Goal: Information Seeking & Learning: Understand process/instructions

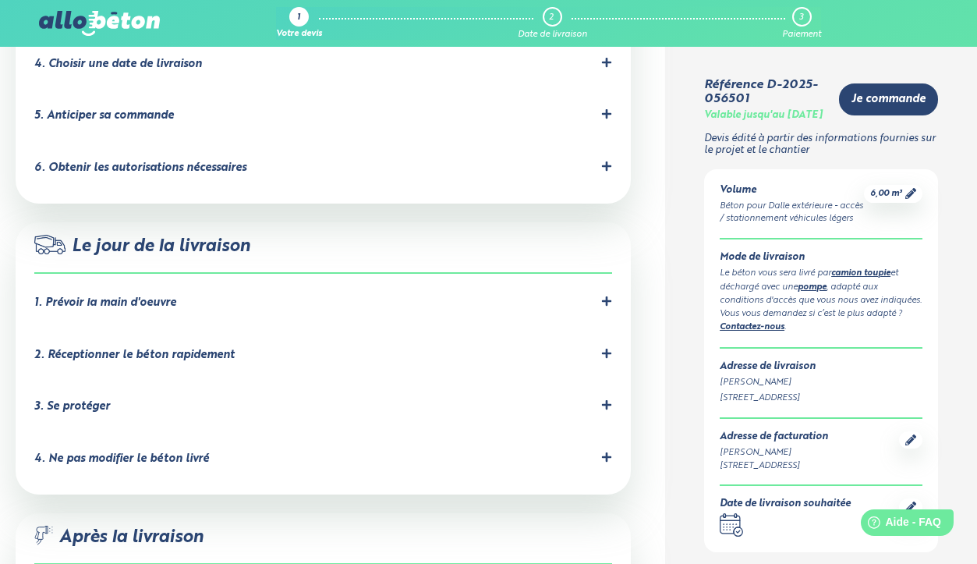
scroll to position [1282, 0]
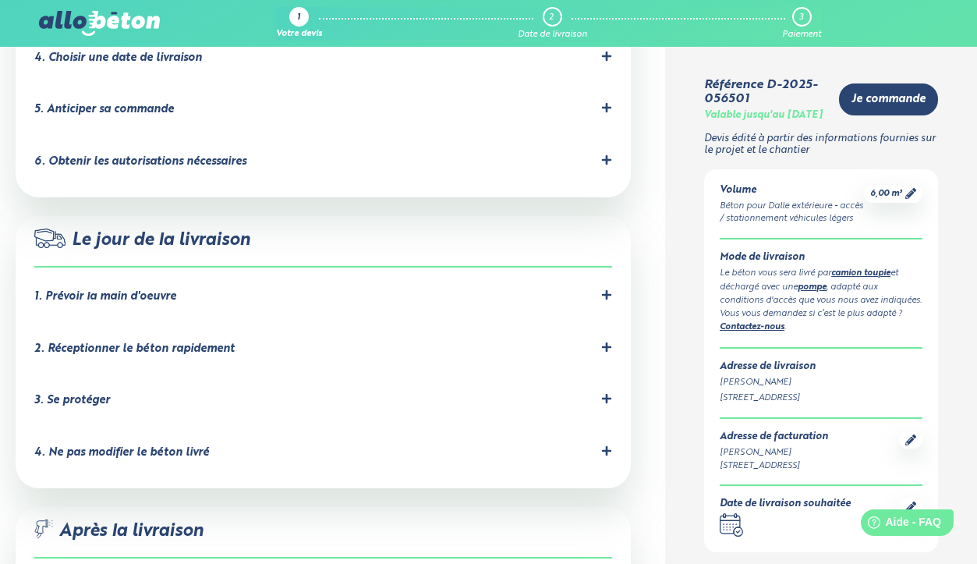
click at [246, 289] on div "1. Prévoir la main d'oeuvre" at bounding box center [323, 296] width 578 height 15
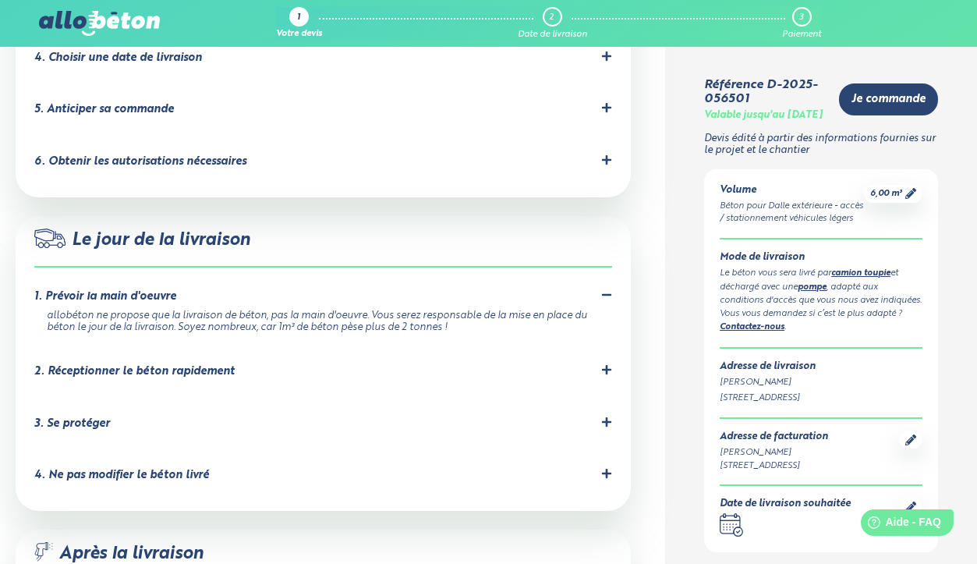
click at [196, 365] on div "2. Réceptionner le béton rapidement" at bounding box center [134, 371] width 200 height 13
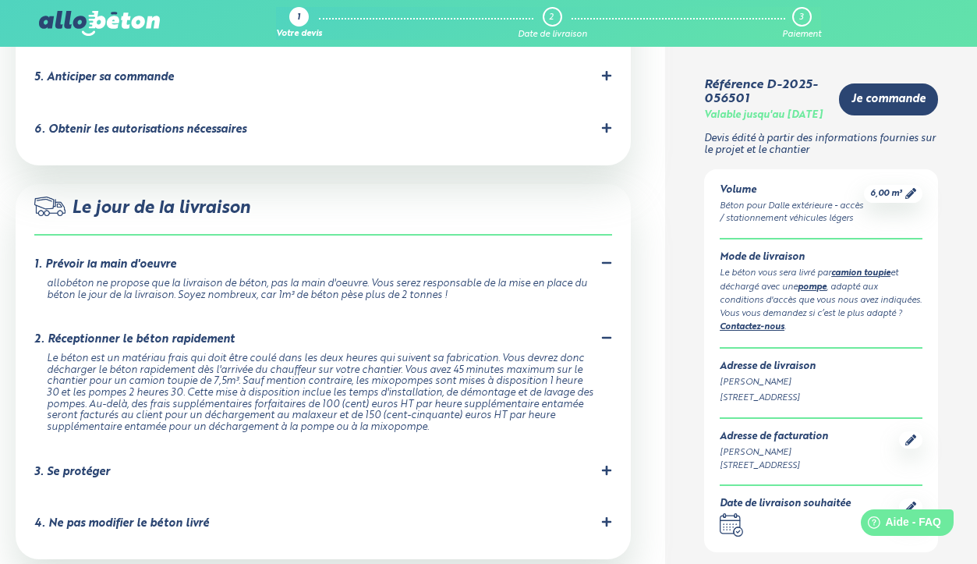
scroll to position [1321, 0]
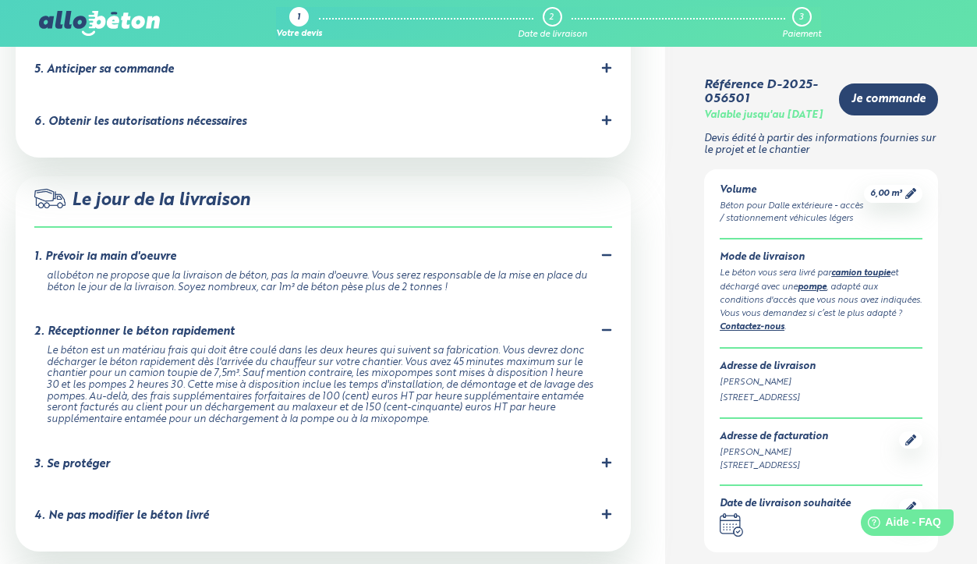
click at [310, 457] on div "3. Se protéger Prévoyez les équipements de protection nécessaires pour éviter t…" at bounding box center [323, 467] width 578 height 21
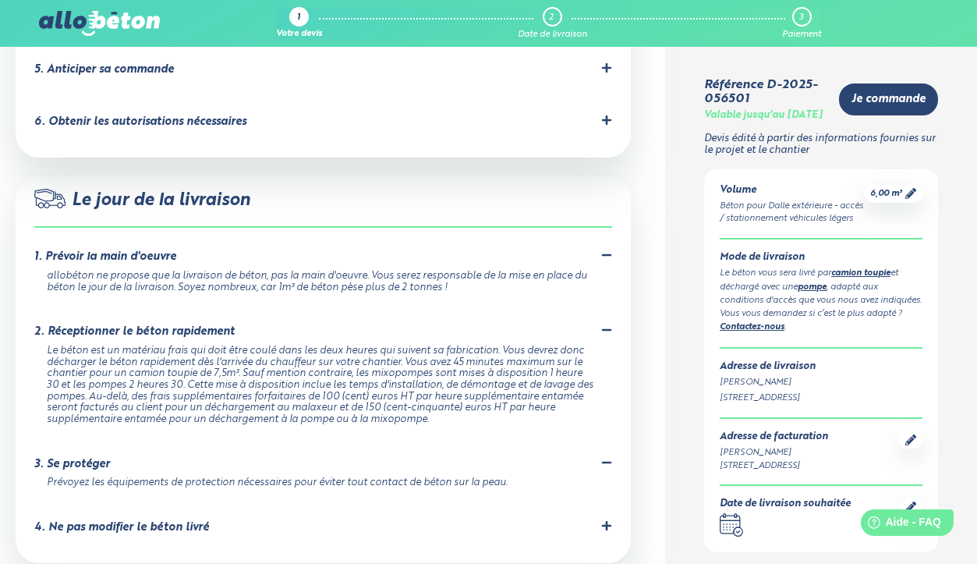
click at [288, 520] on div "4. Ne pas modifier le béton livré" at bounding box center [323, 527] width 578 height 15
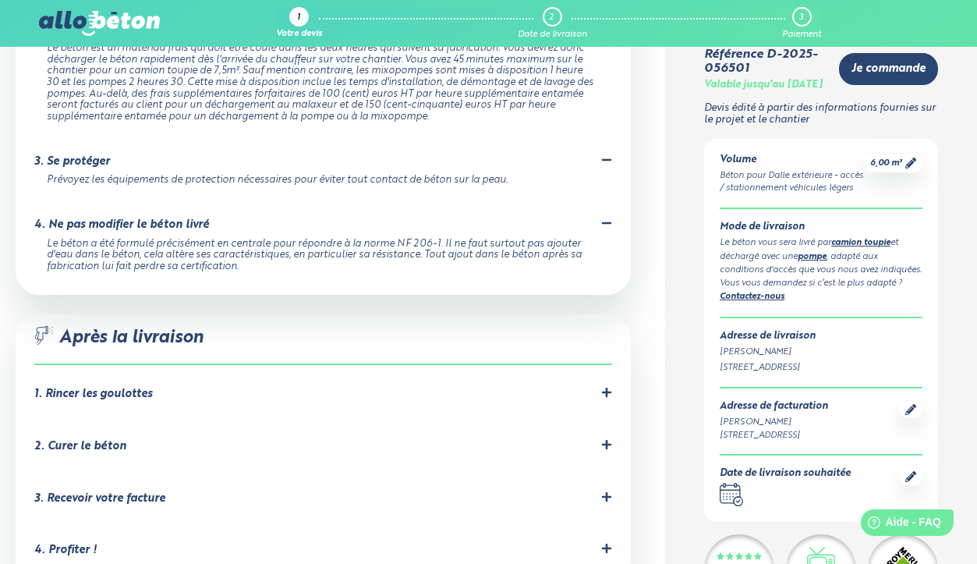
scroll to position [1646, 0]
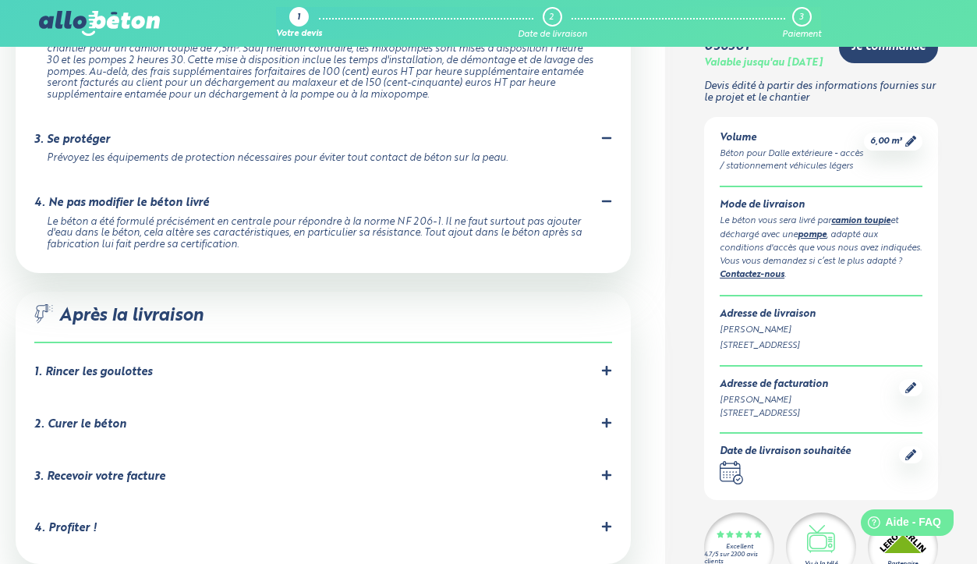
click at [307, 349] on li "1. Rincer les goulottes Le chauffeur devra rincer les goulottes obligatoirement…" at bounding box center [323, 375] width 578 height 52
click at [295, 365] on div "1. Rincer les goulottes" at bounding box center [323, 372] width 578 height 15
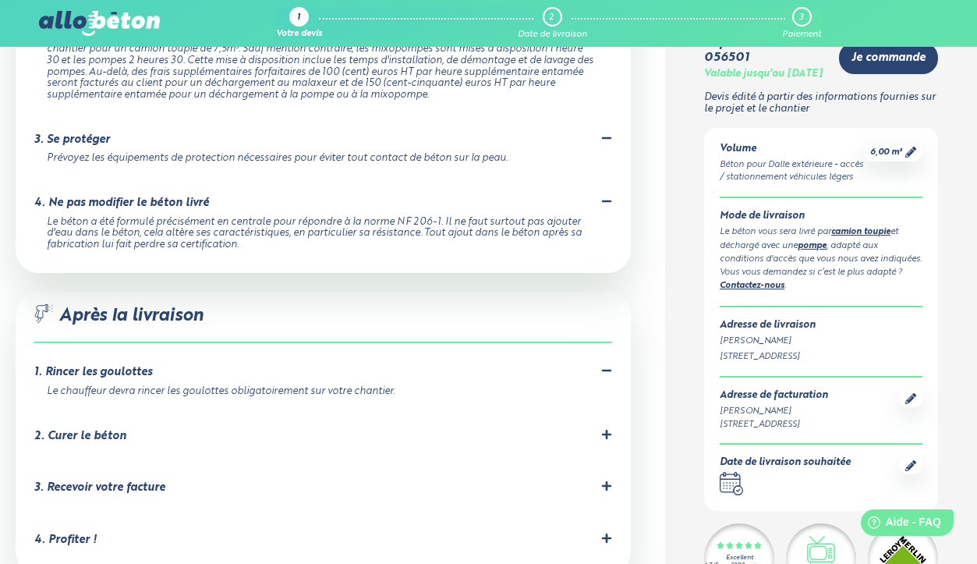
click at [271, 365] on div "1. Rincer les goulottes" at bounding box center [323, 372] width 578 height 15
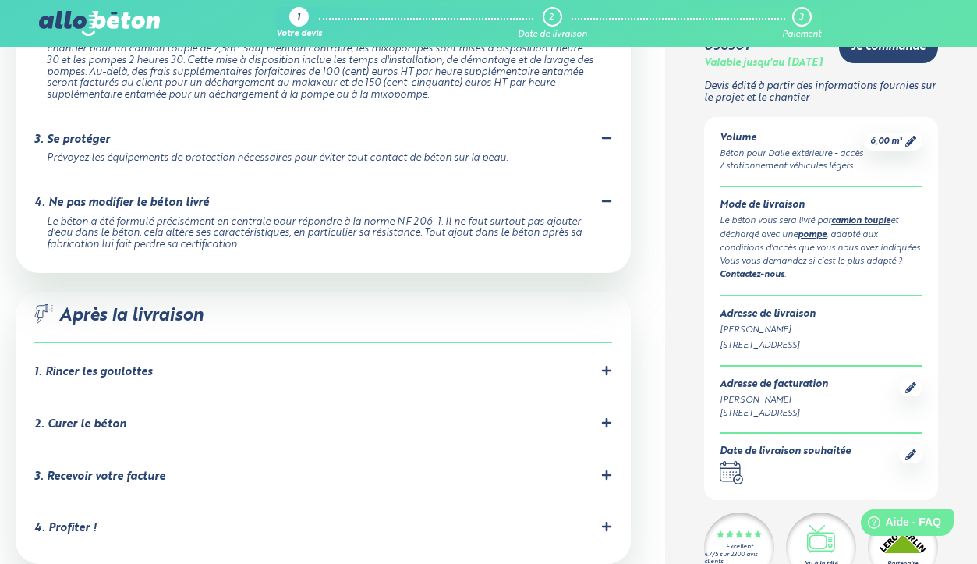
click at [218, 417] on div "2. Curer le béton" at bounding box center [323, 424] width 578 height 15
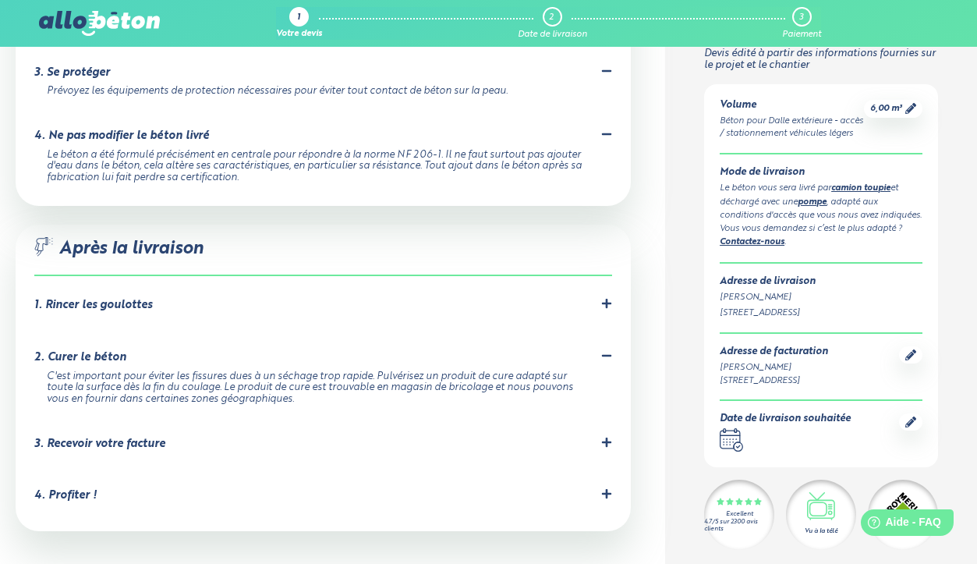
scroll to position [1714, 0]
click at [193, 420] on li "3. Recevoir votre facture Votre facture sera envoyée automatiquement par mail l…" at bounding box center [323, 446] width 578 height 52
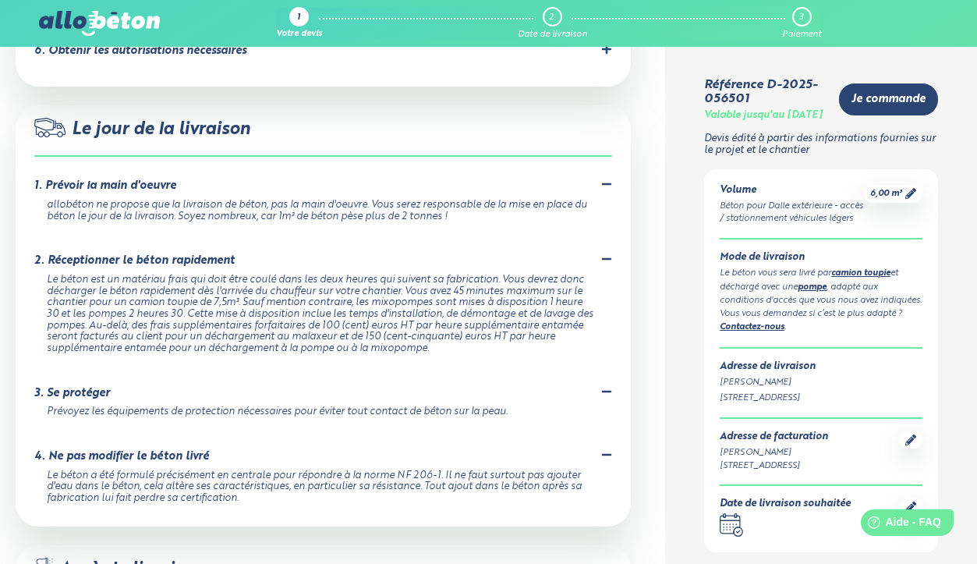
scroll to position [1311, 0]
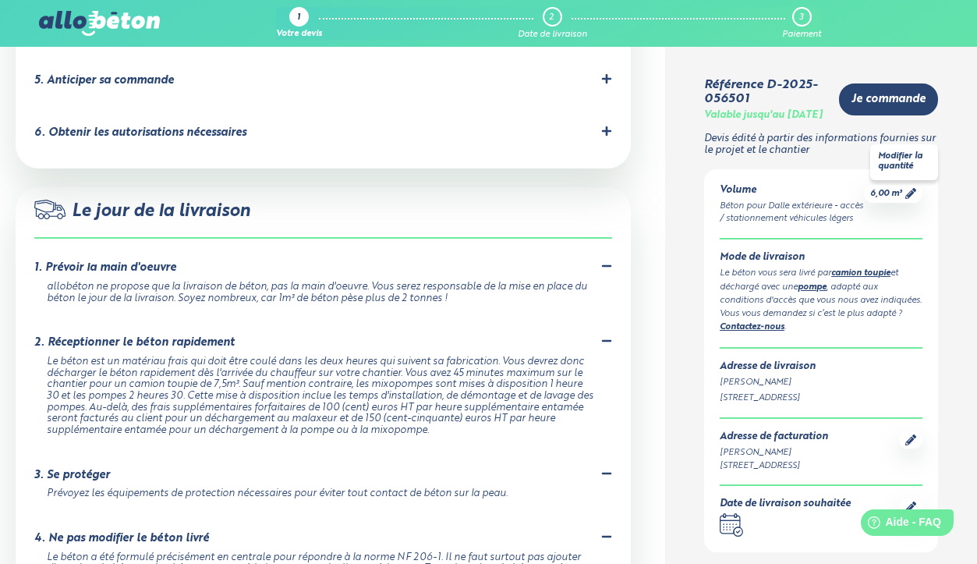
click at [912, 199] on icon at bounding box center [911, 193] width 11 height 11
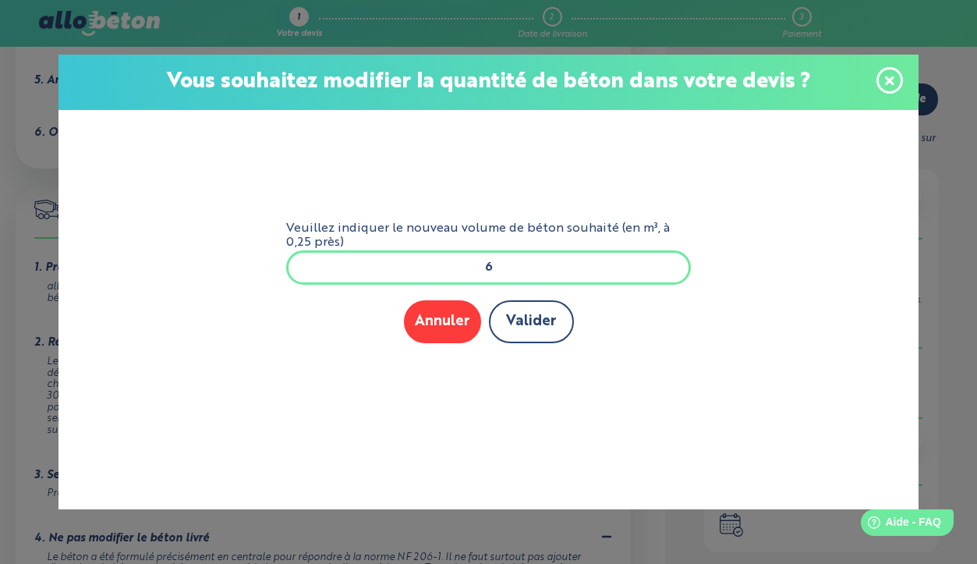
click at [545, 313] on button "Valider" at bounding box center [531, 321] width 85 height 43
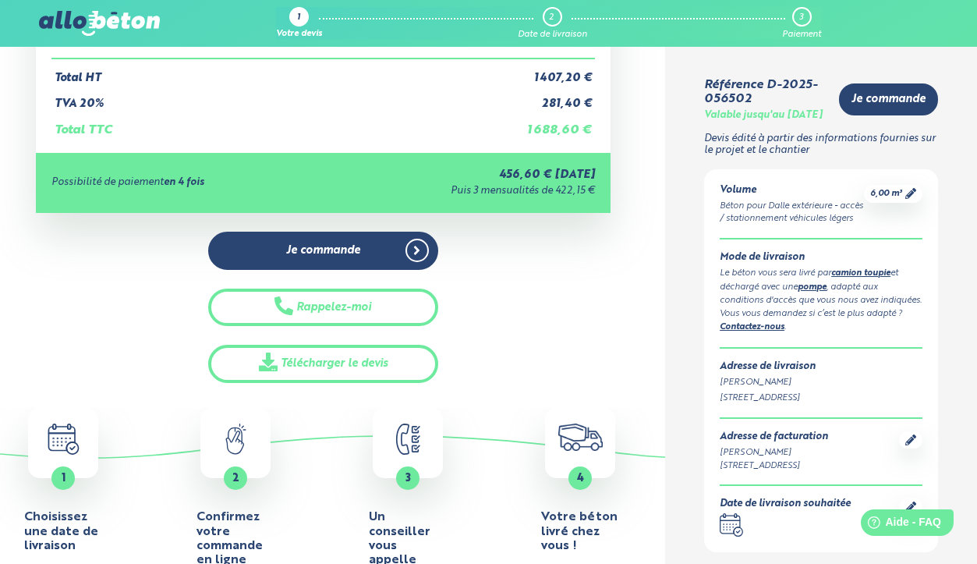
scroll to position [400, 0]
